Goal: Browse casually

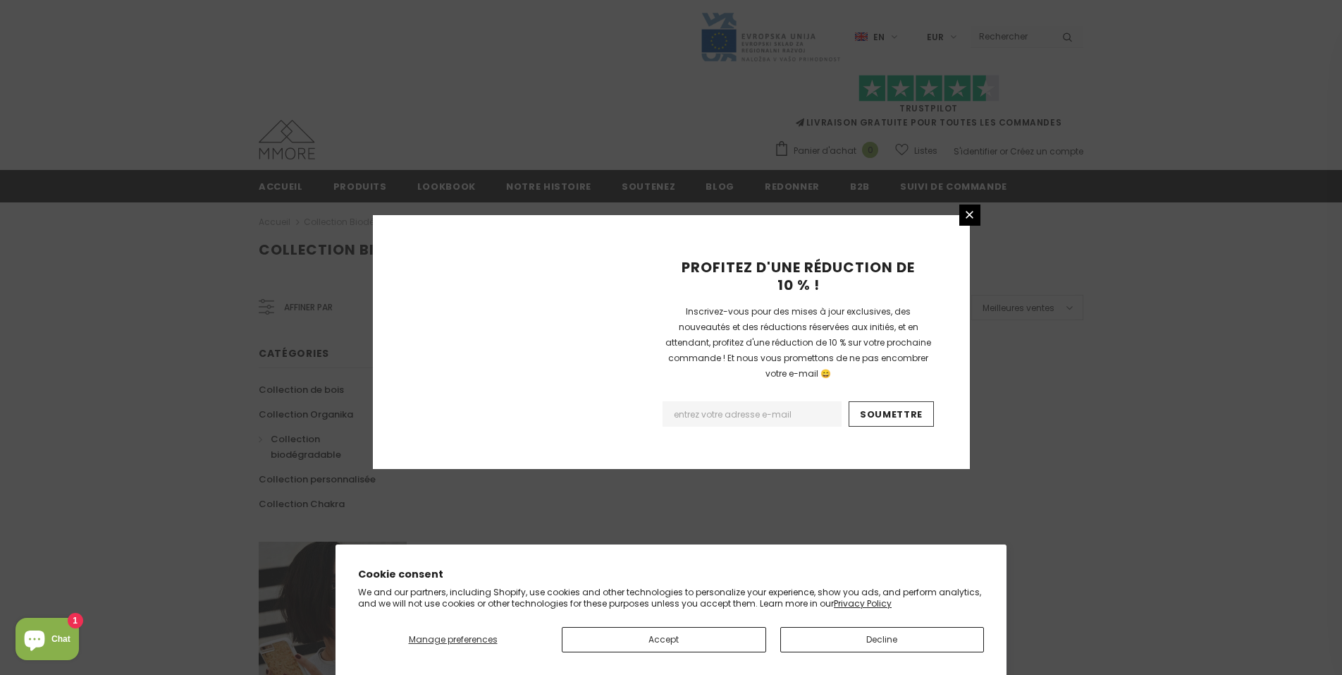
scroll to position [804, 0]
